Goal: Task Accomplishment & Management: Use online tool/utility

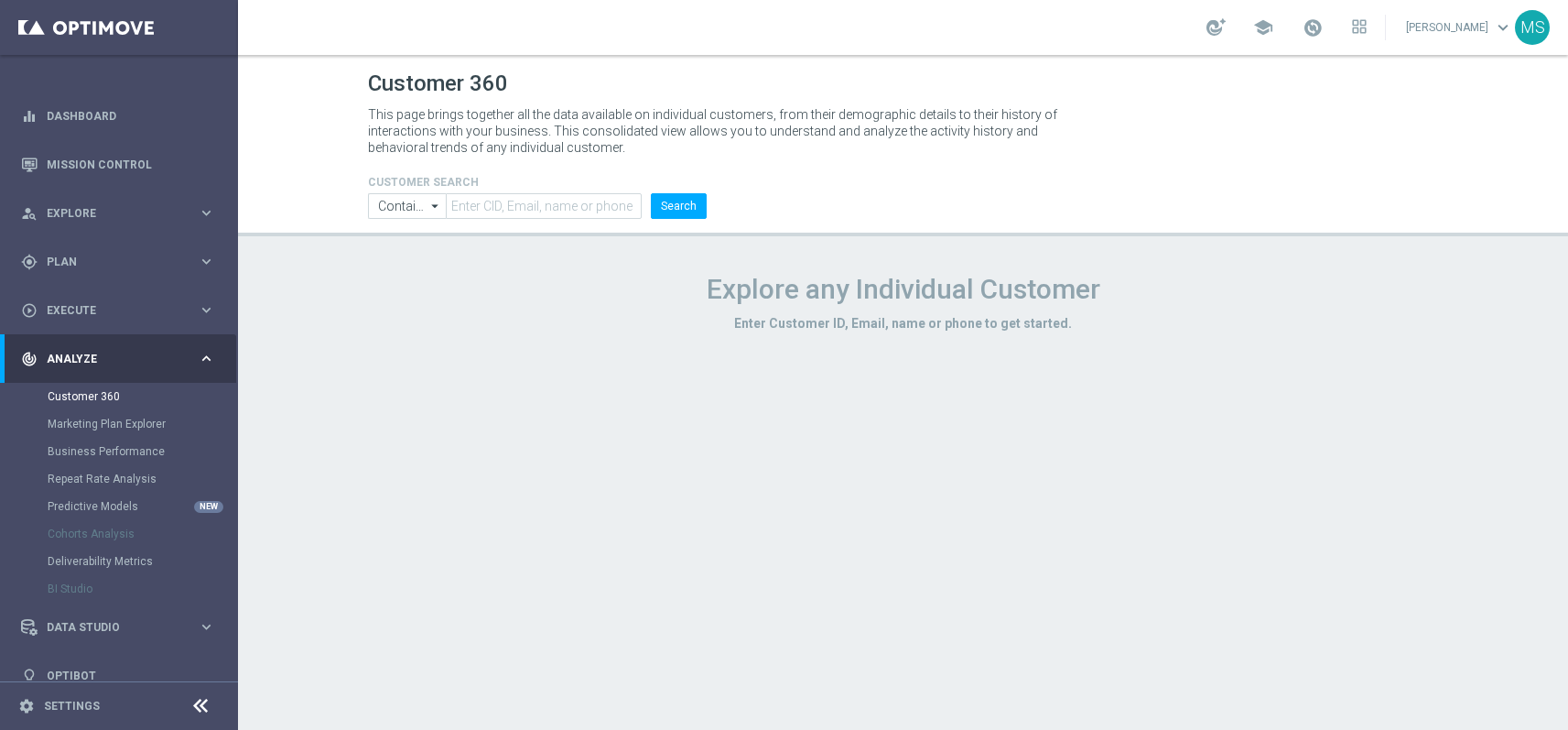
scroll to position [7, 0]
click at [198, 219] on icon "keyboard_arrow_right" at bounding box center [206, 214] width 18 height 18
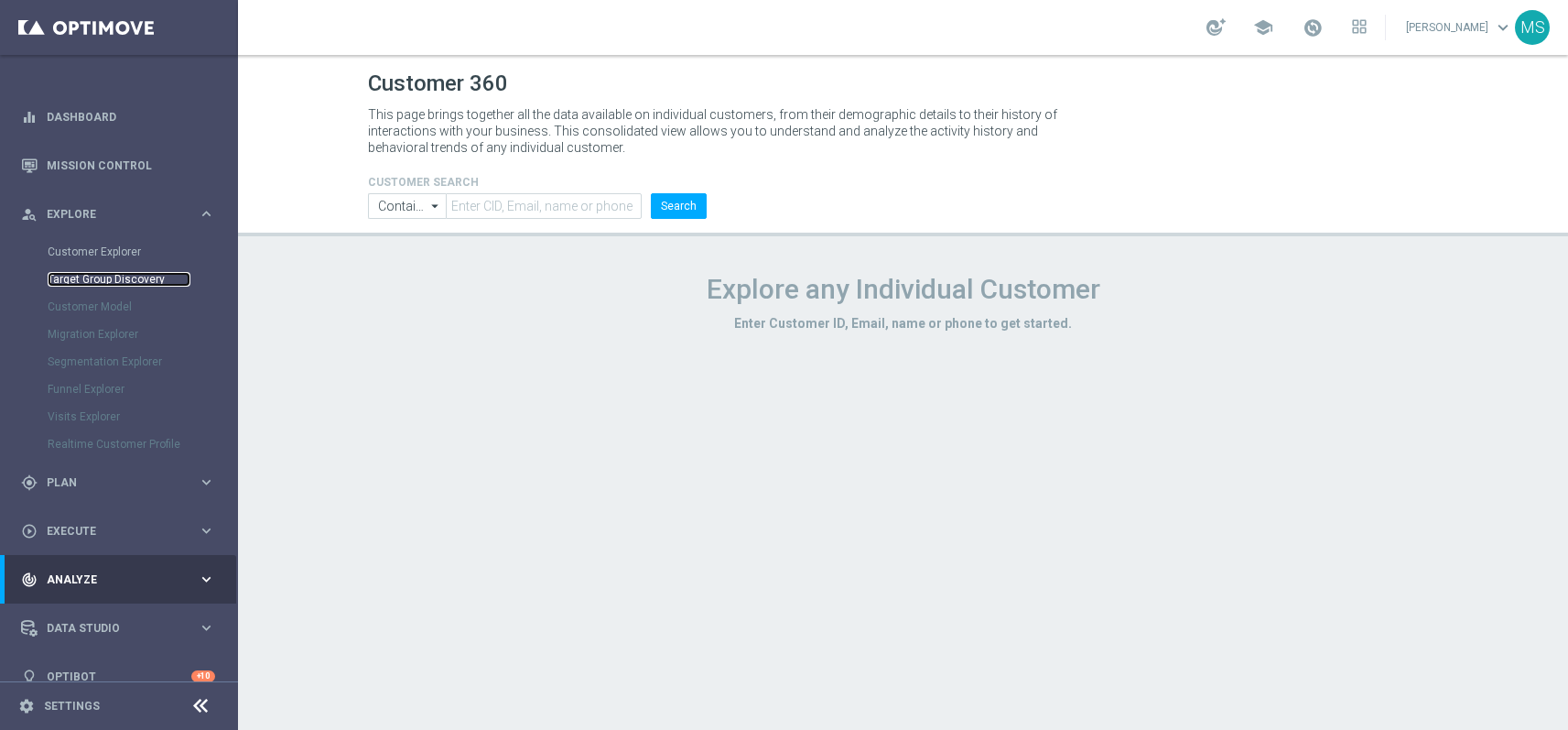
click at [153, 281] on link "Target Group Discovery" at bounding box center [119, 280] width 143 height 15
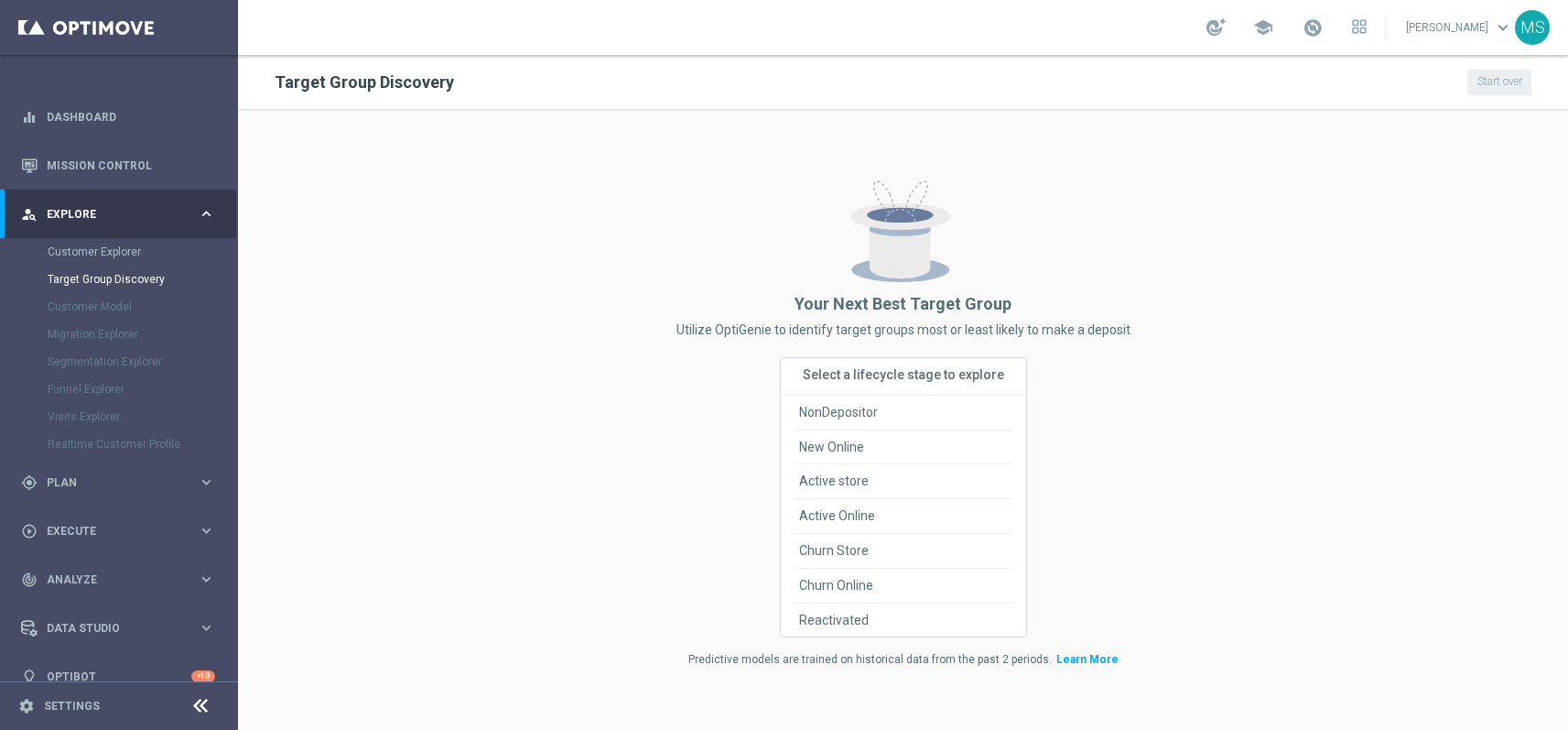
click at [114, 308] on div "Customer Model" at bounding box center [142, 306] width 188 height 27
click at [103, 314] on div "Customer Model" at bounding box center [142, 306] width 188 height 27
click at [104, 311] on div "Customer Model" at bounding box center [142, 306] width 188 height 27
click at [86, 312] on div "Customer Model" at bounding box center [142, 306] width 188 height 27
click at [102, 210] on span "Explore" at bounding box center [122, 215] width 151 height 11
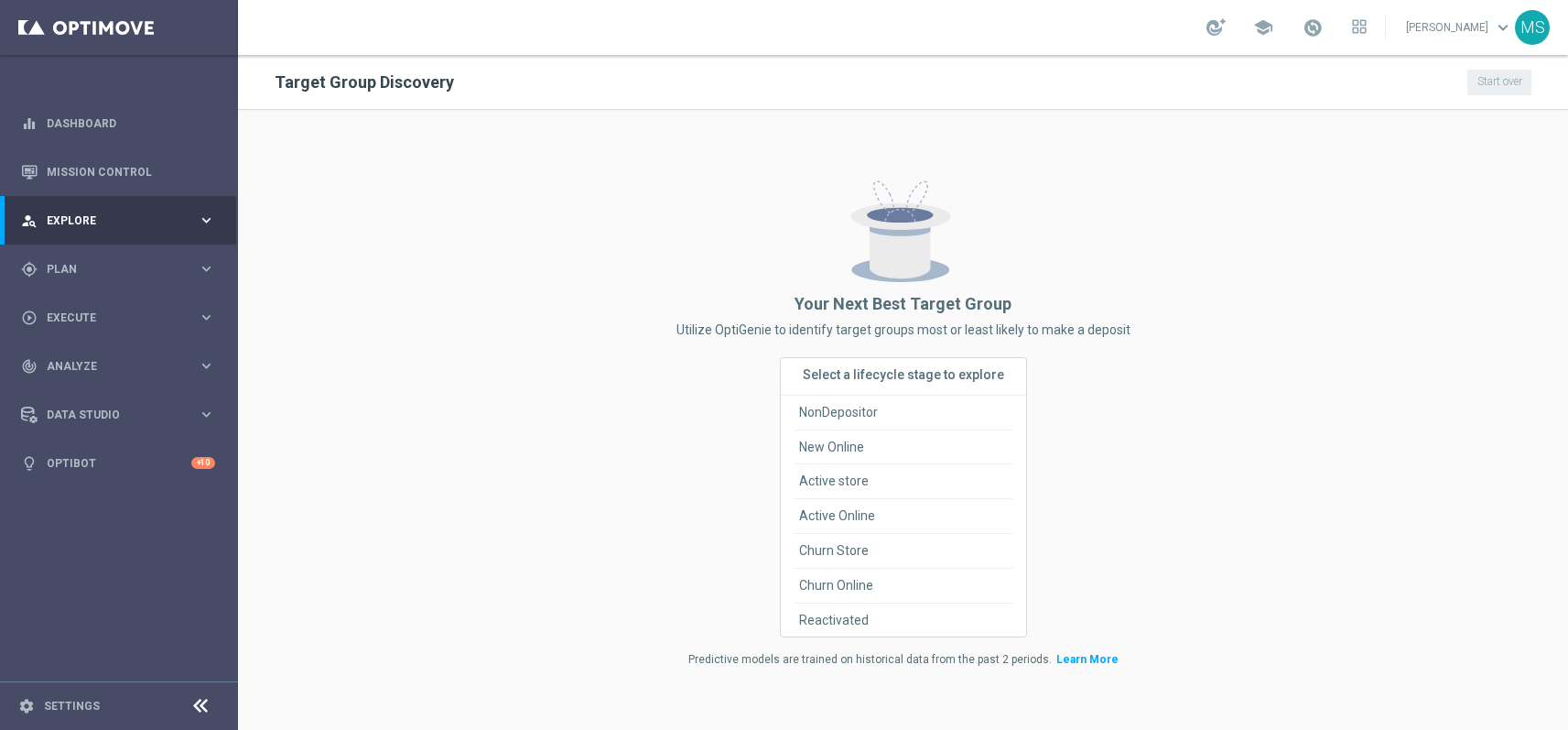
click at [99, 208] on div "person_search Explore keyboard_arrow_right" at bounding box center [118, 221] width 236 height 49
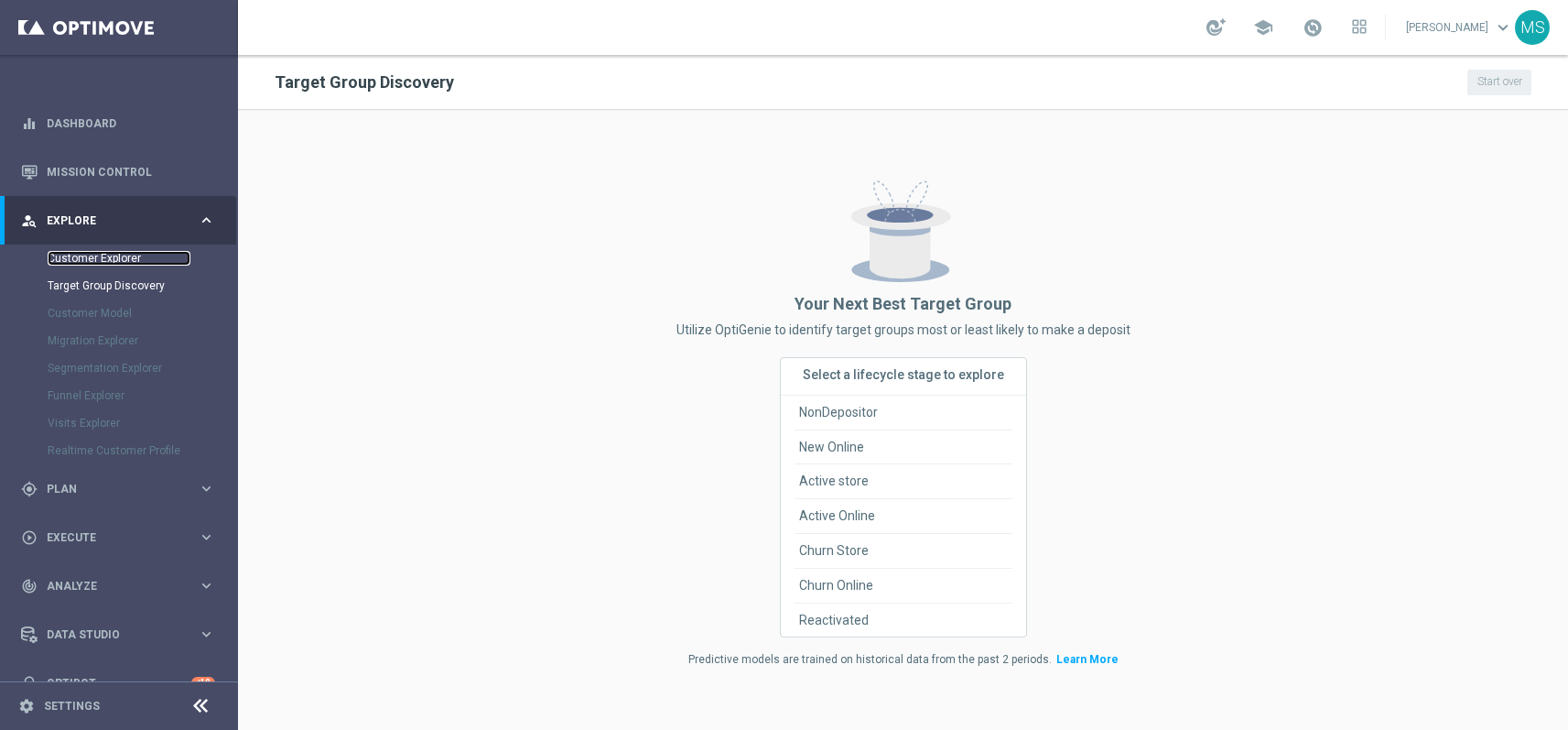
click at [111, 261] on link "Customer Explorer" at bounding box center [119, 258] width 143 height 15
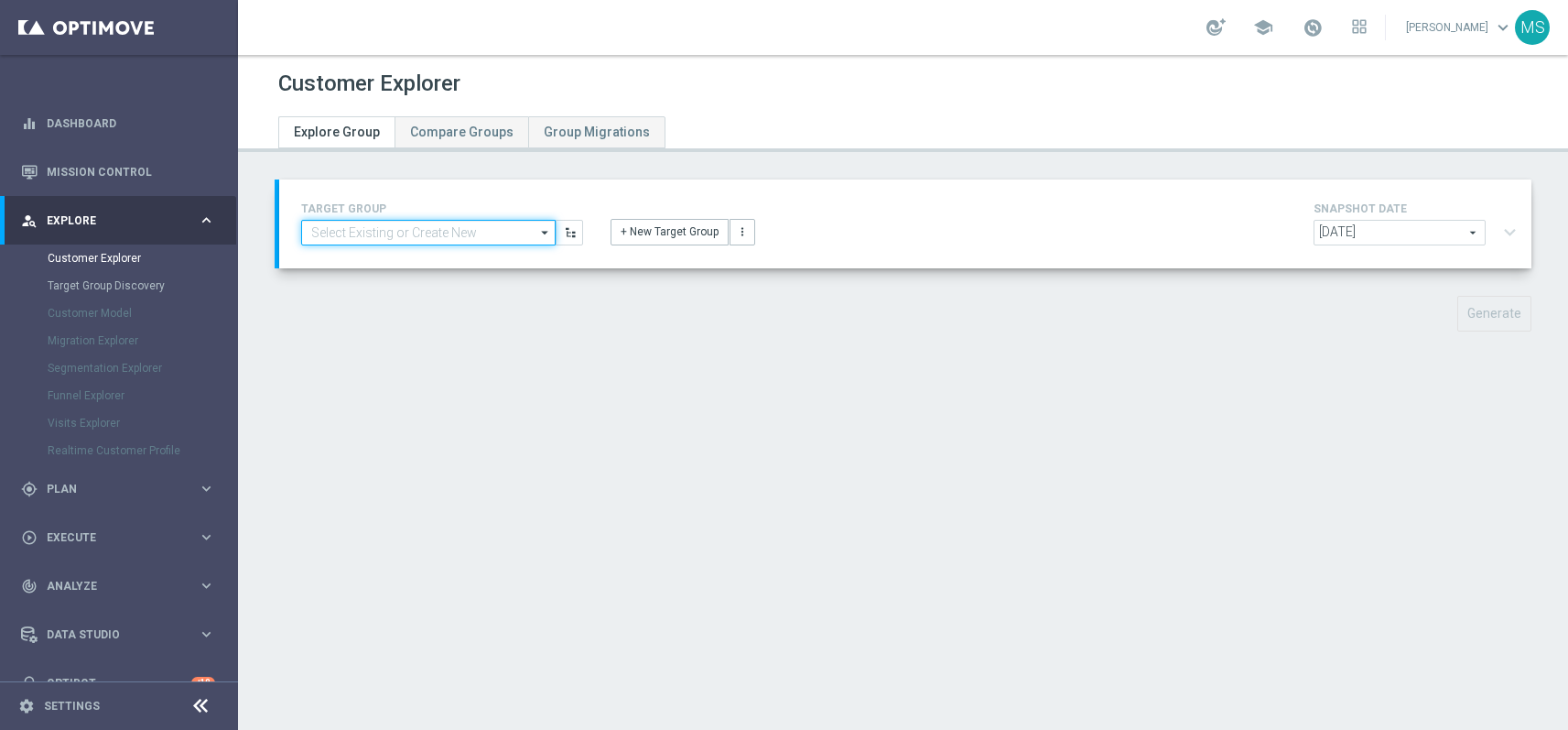
click at [393, 223] on input at bounding box center [428, 232] width 254 height 25
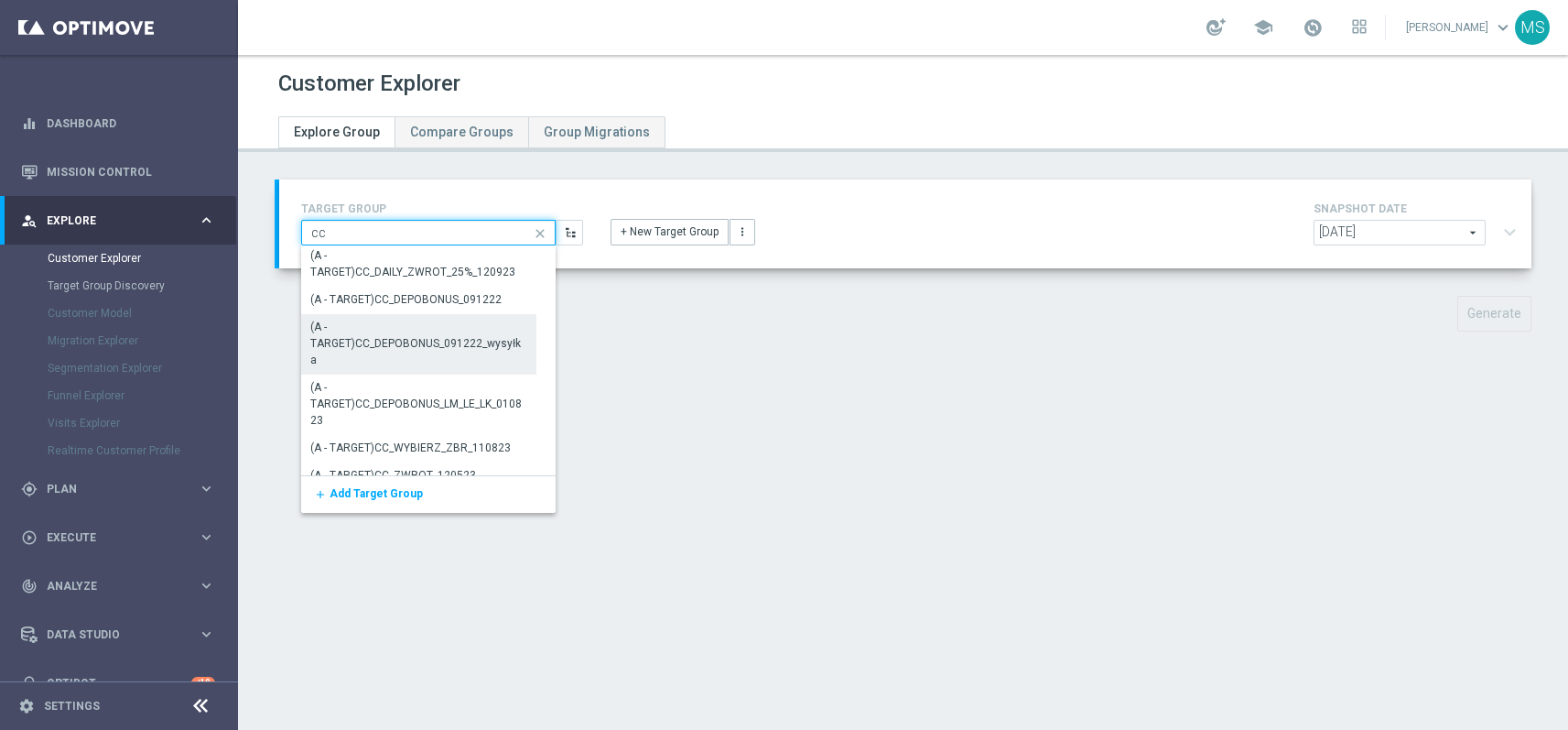
scroll to position [2884, 0]
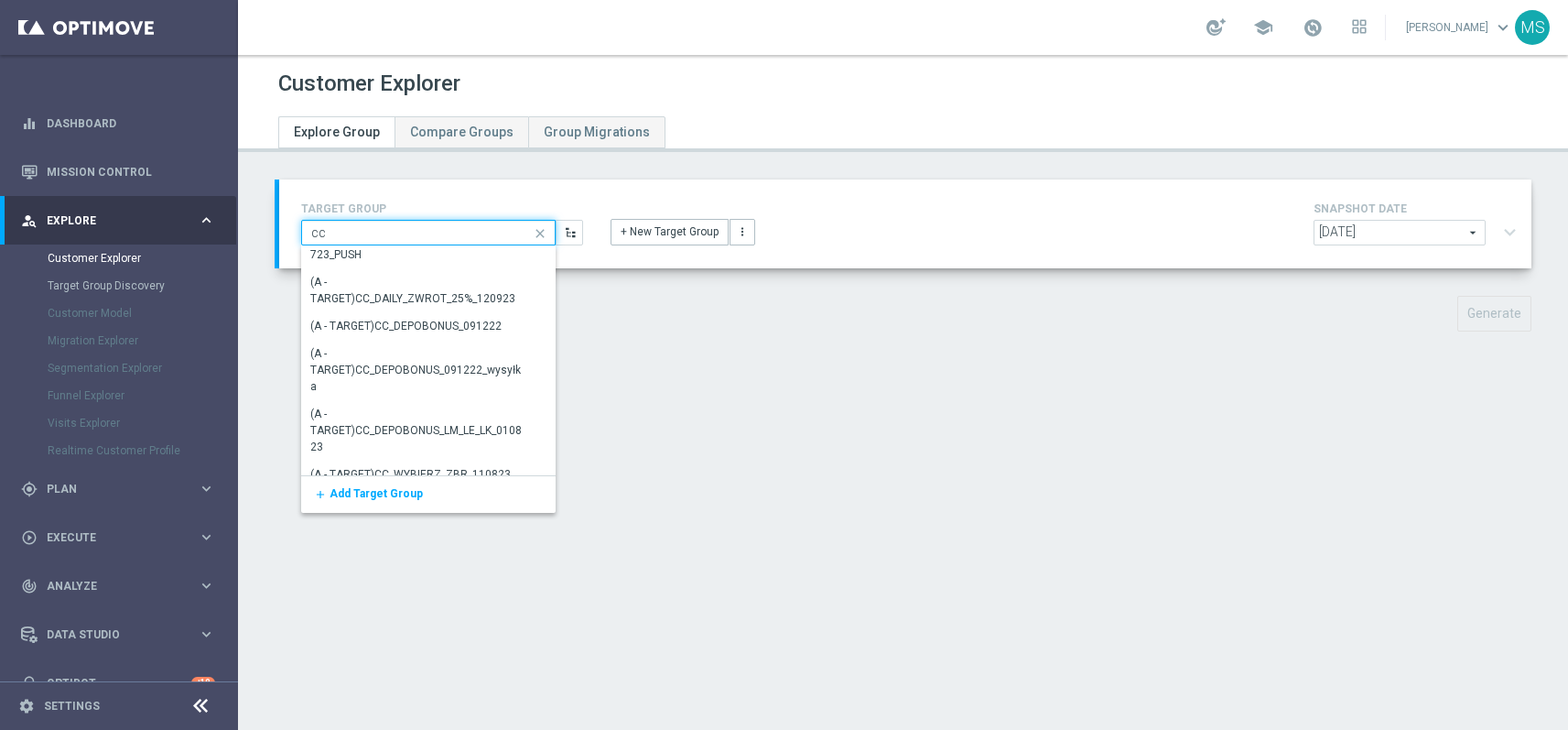
type input "c"
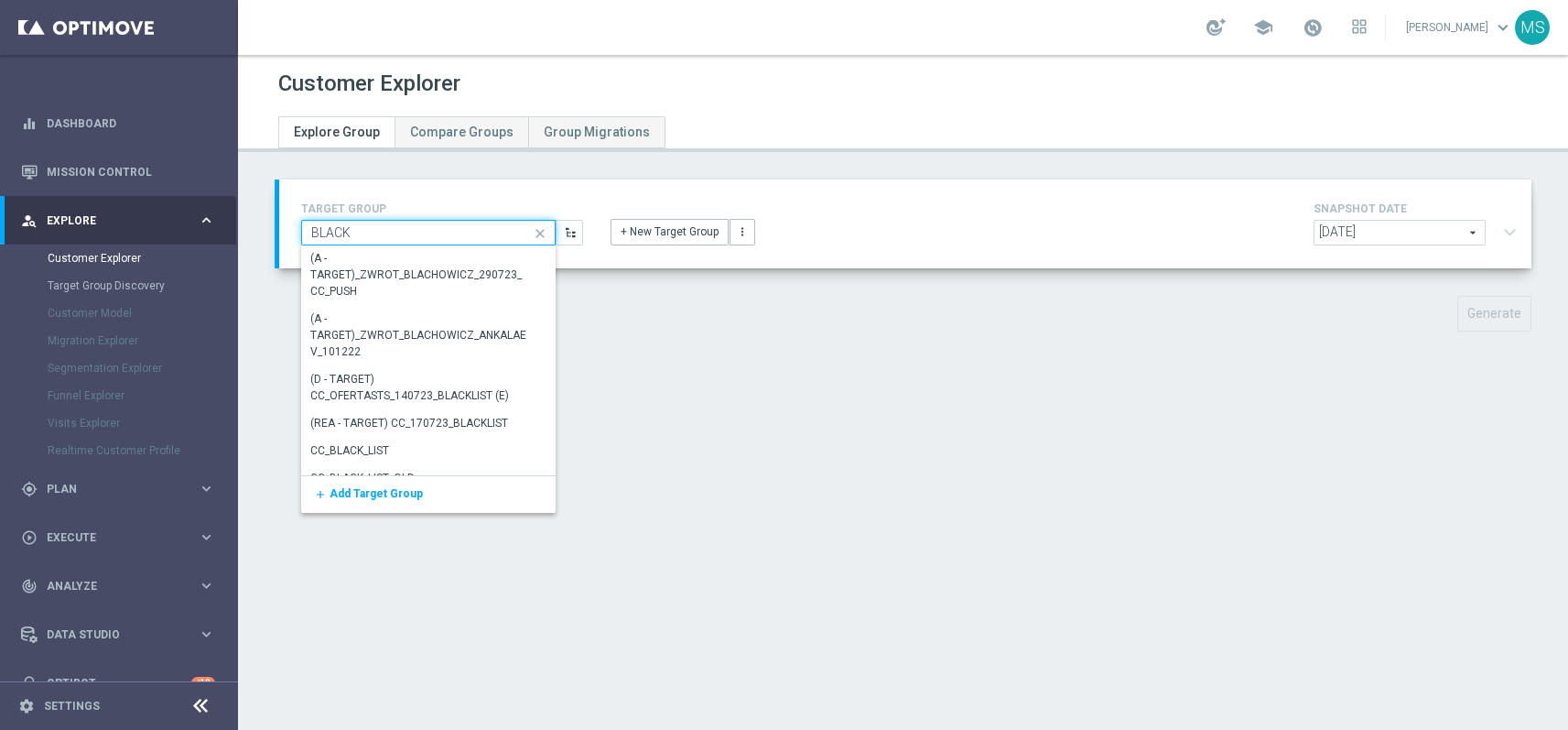
scroll to position [0, 0]
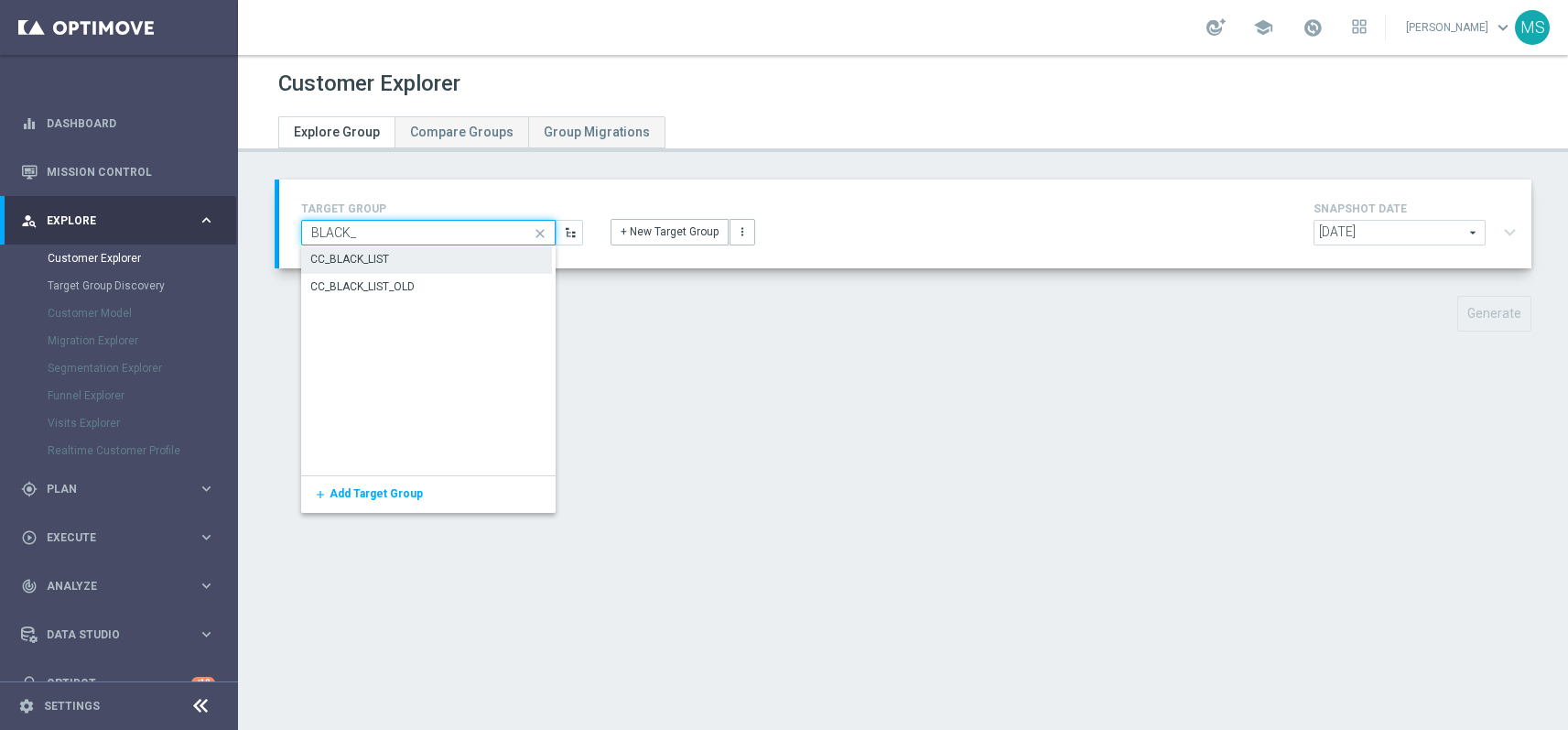
type input "BLACK_"
click at [384, 261] on div "CC_BLACK_LIST" at bounding box center [351, 260] width 79 height 17
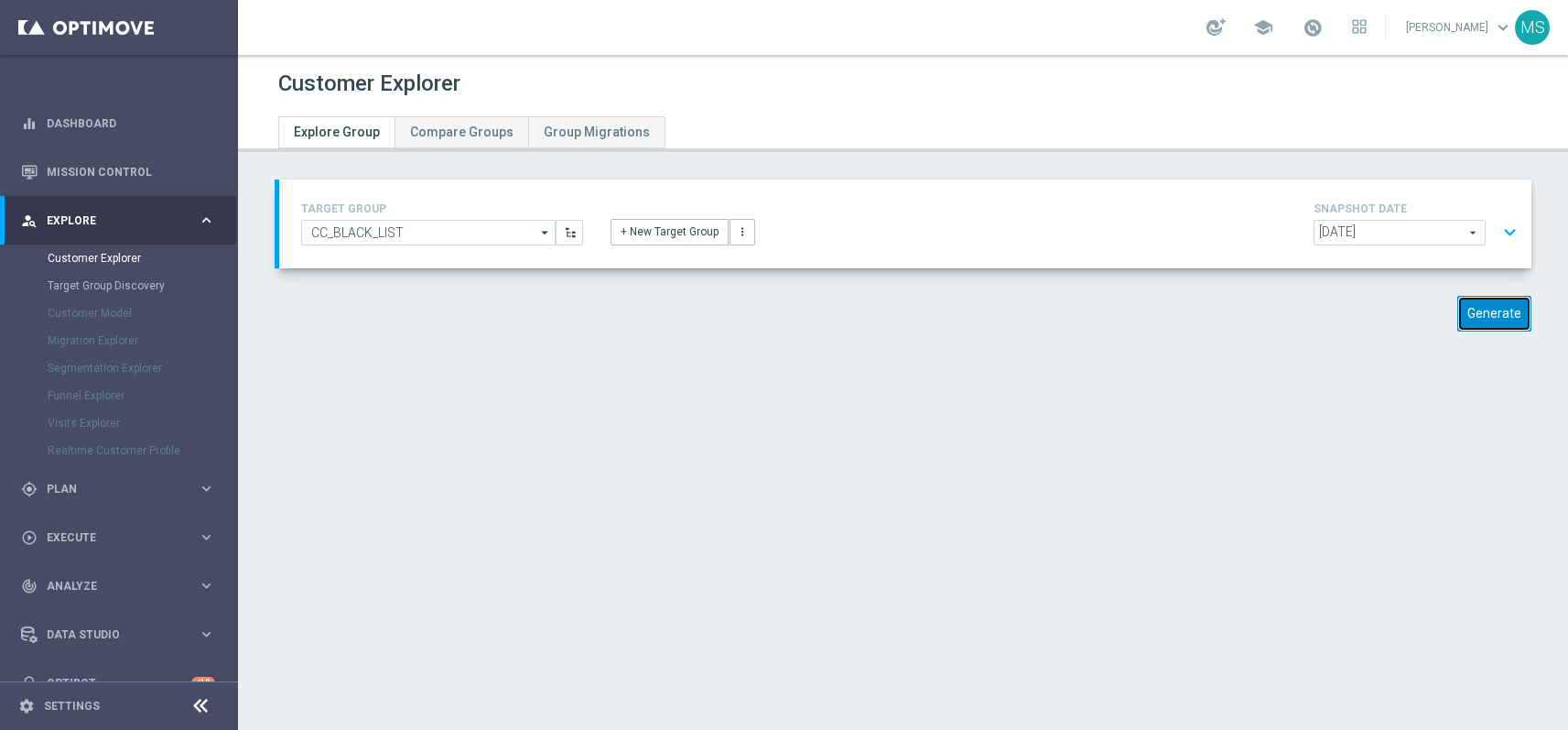
click at [1484, 320] on button "Generate" at bounding box center [1494, 313] width 74 height 36
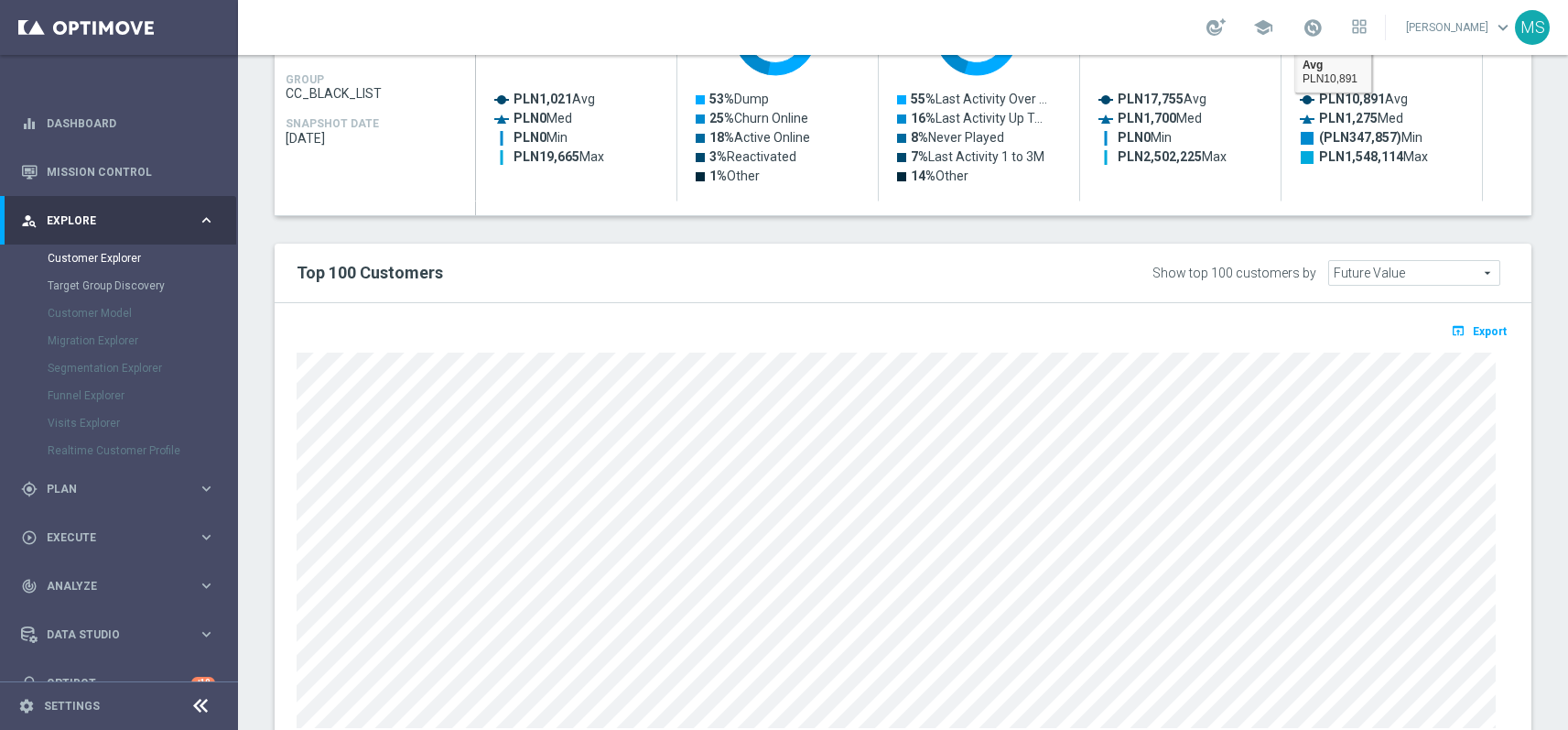
scroll to position [515, 0]
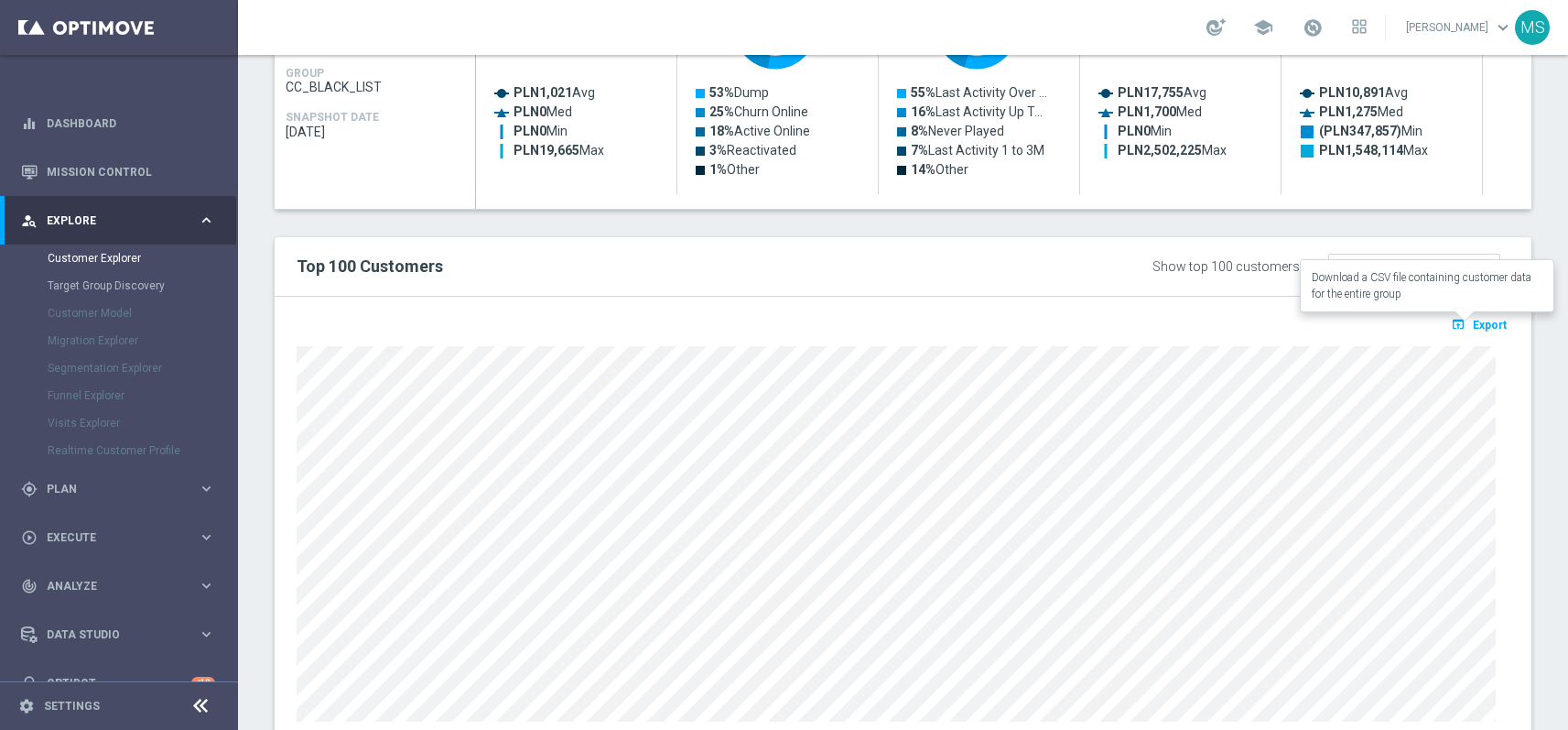
click at [1474, 322] on span "Export" at bounding box center [1490, 326] width 34 height 13
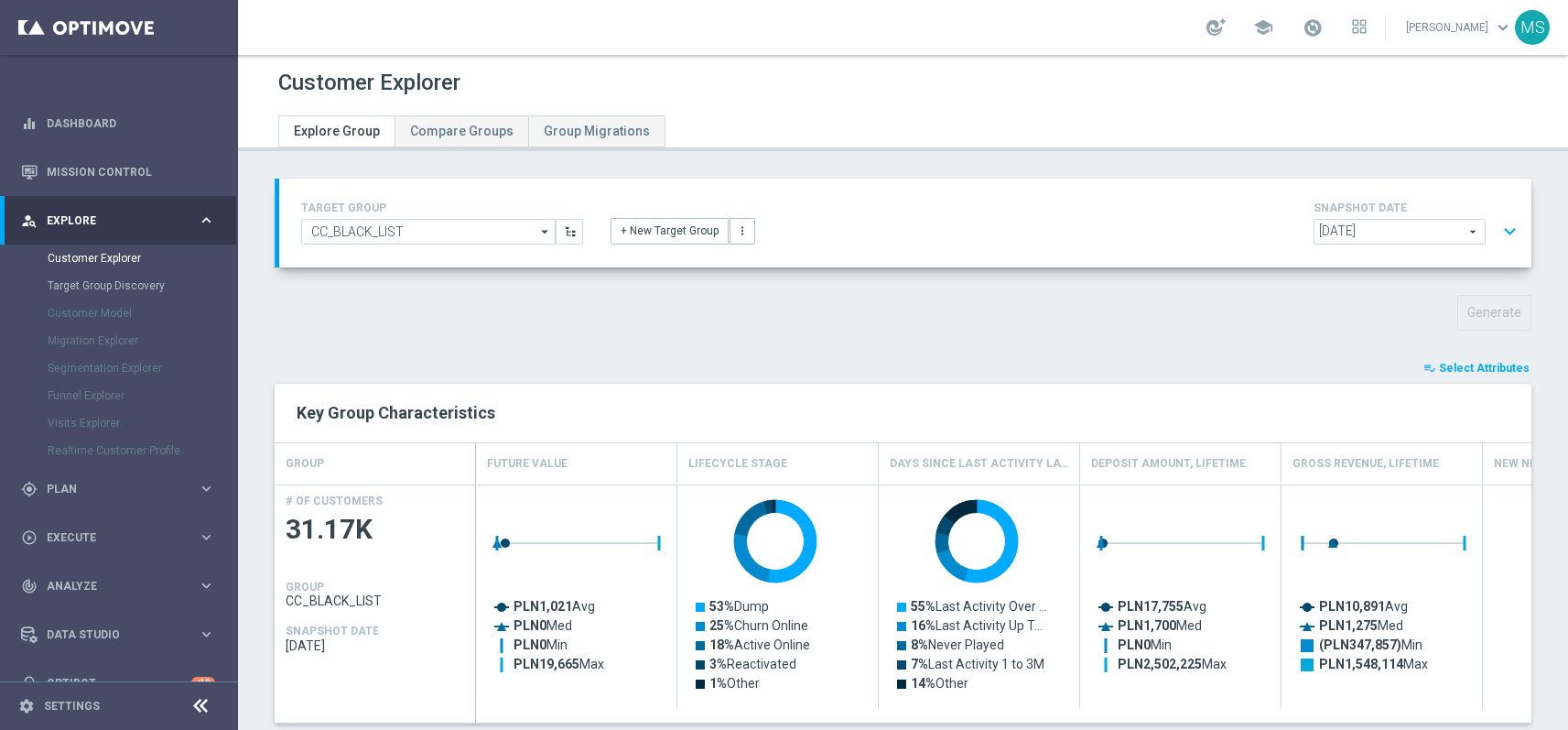
scroll to position [0, 0]
click at [538, 235] on icon "arrow_drop_down" at bounding box center [546, 232] width 19 height 23
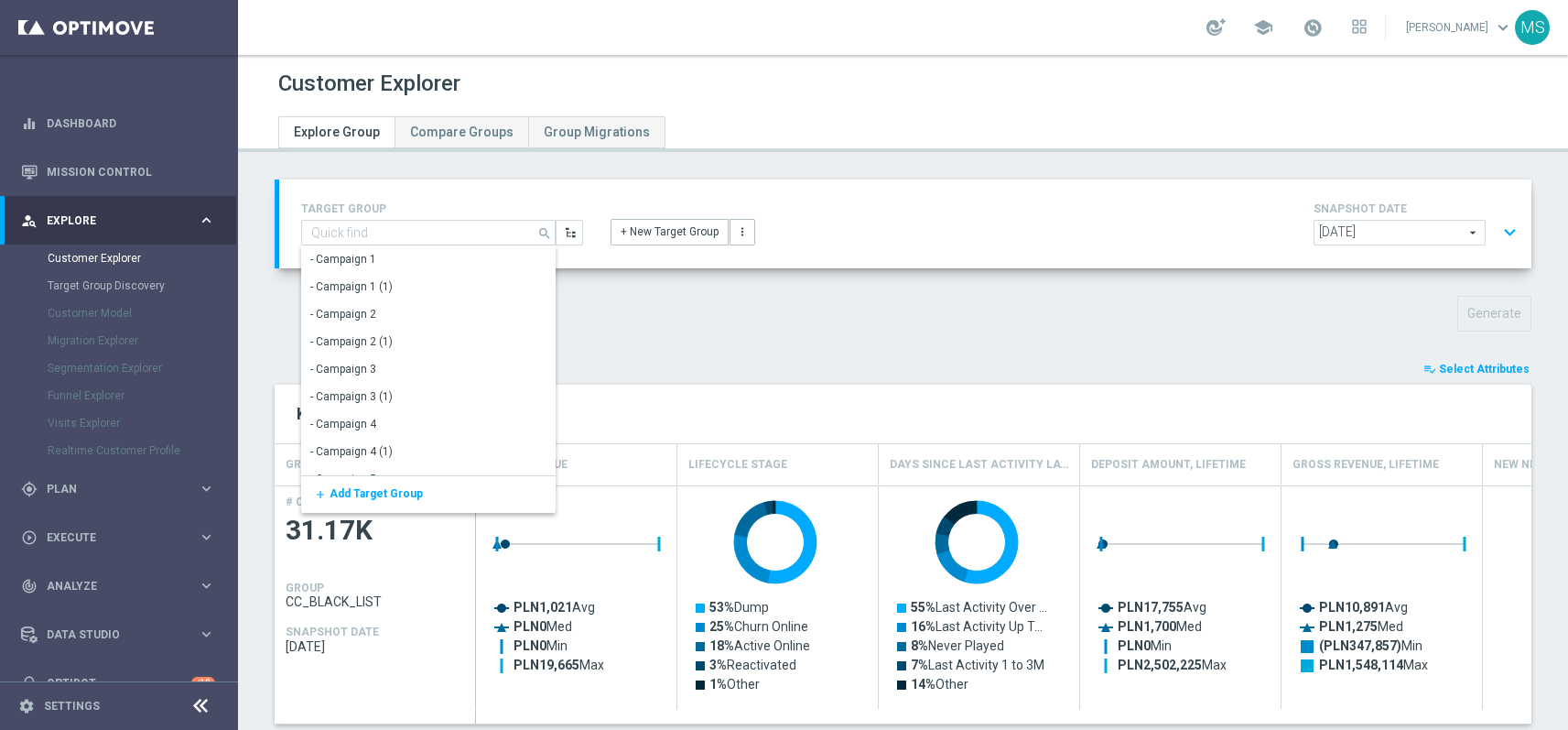
click at [672, 298] on div "Generate" at bounding box center [903, 313] width 1285 height 36
type input "CC_BLACK_LIST"
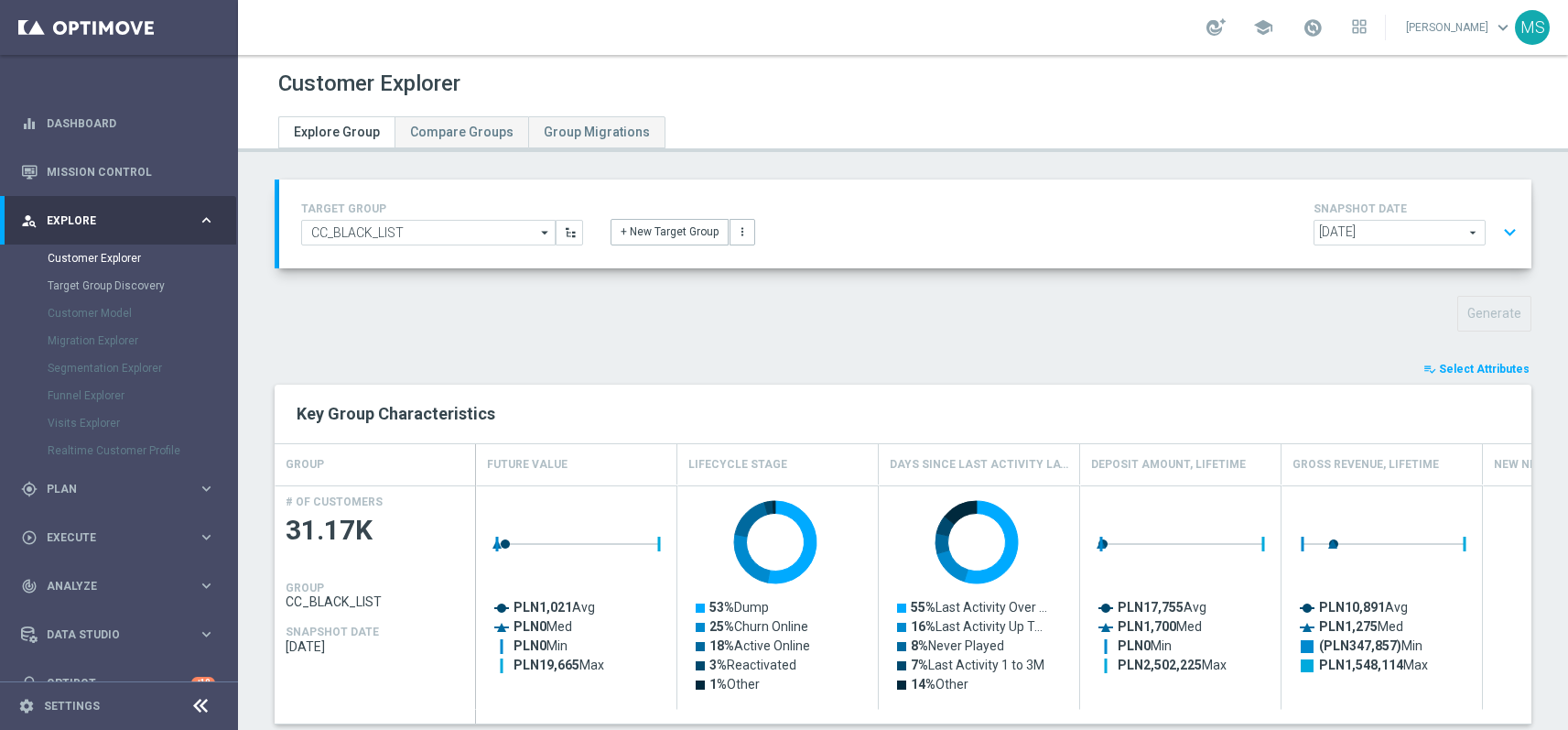
click at [1458, 238] on span "[DATE]" at bounding box center [1400, 232] width 171 height 23
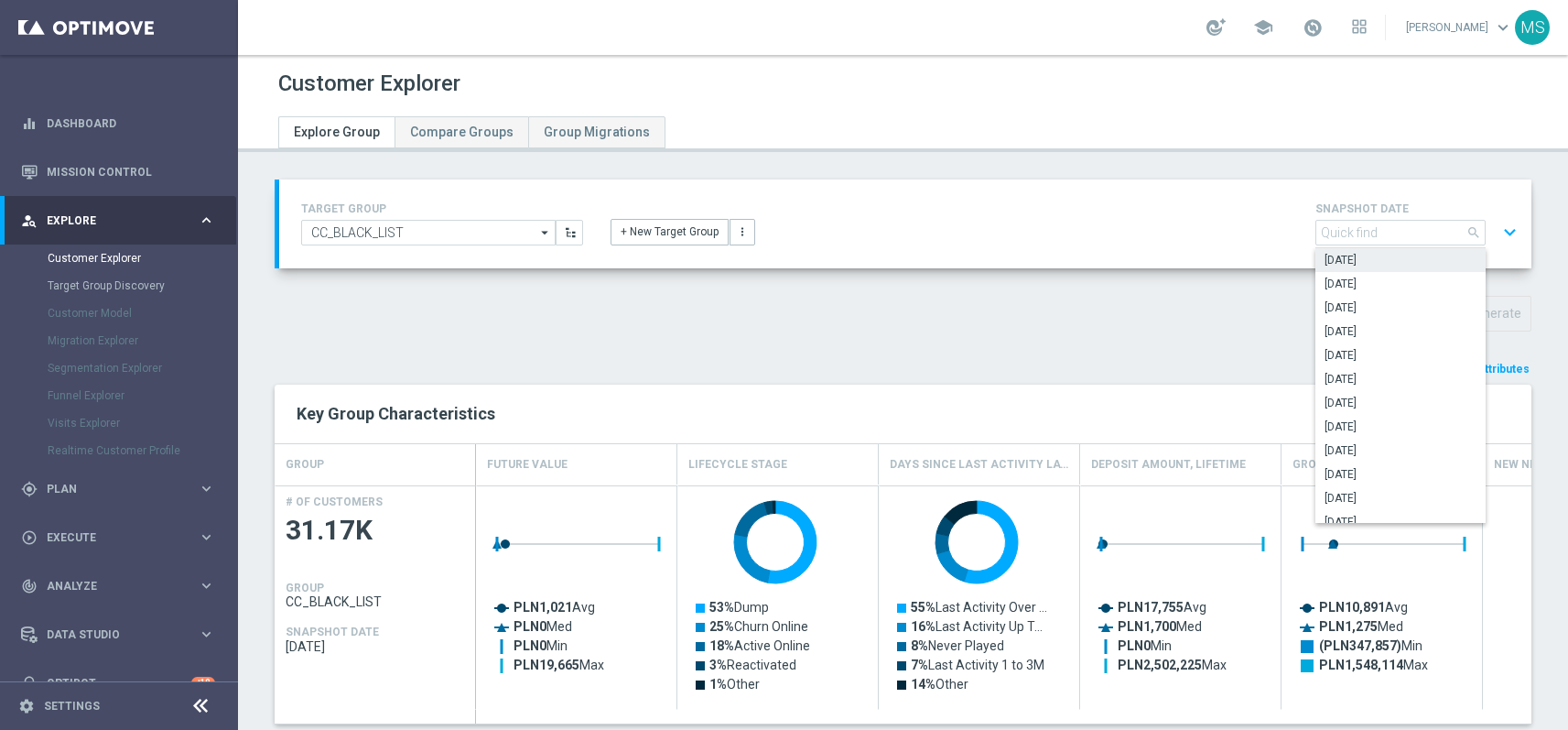
click at [1248, 280] on div "TARGET GROUP CC_BLACK_LIST CC_BLACK_LIST arrow_drop_down Show Selected 0 of NaN…" at bounding box center [903, 732] width 1330 height 1106
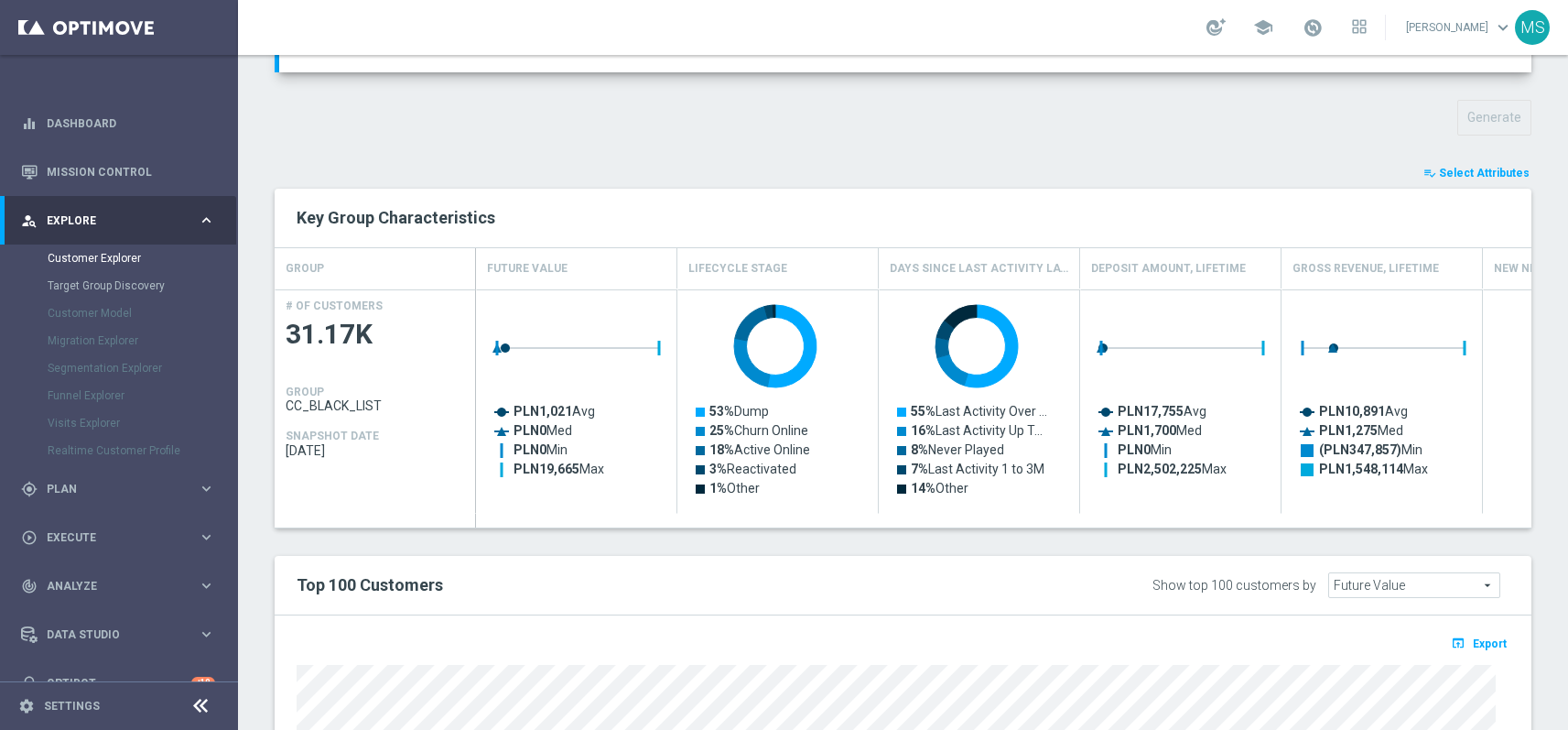
scroll to position [26, 0]
